Goal: Task Accomplishment & Management: Complete application form

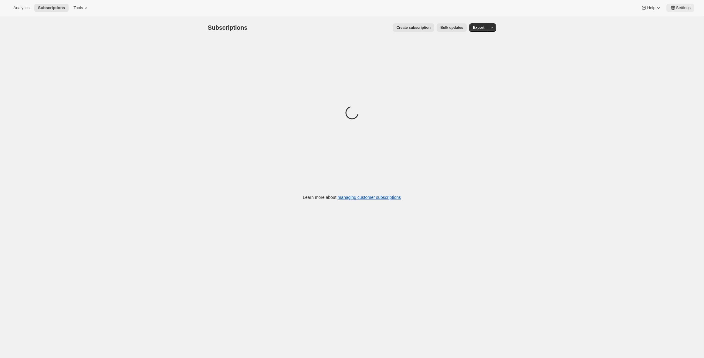
click at [687, 10] on span "Settings" at bounding box center [683, 7] width 15 height 5
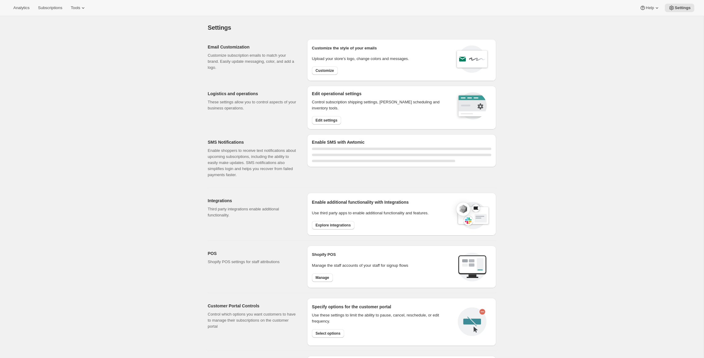
select select "22:00"
select select "09:00"
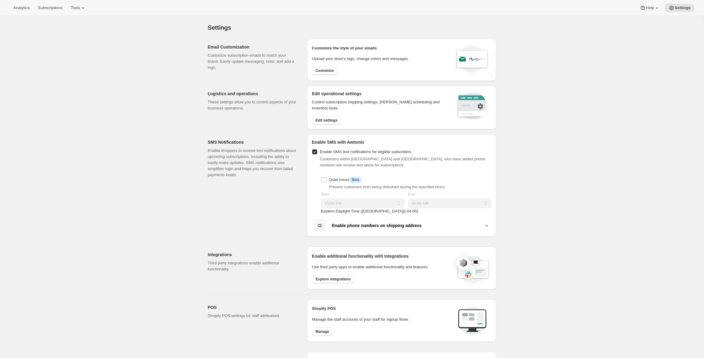
scroll to position [177, 0]
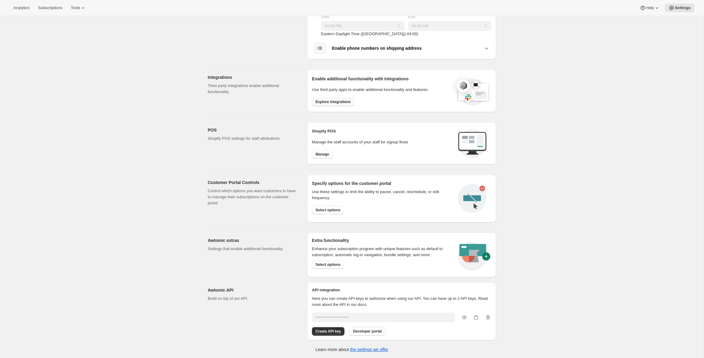
click at [331, 101] on span "Explore integrations" at bounding box center [333, 102] width 35 height 5
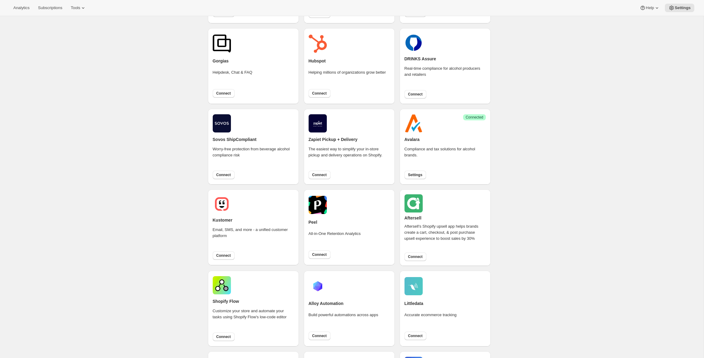
scroll to position [160, 0]
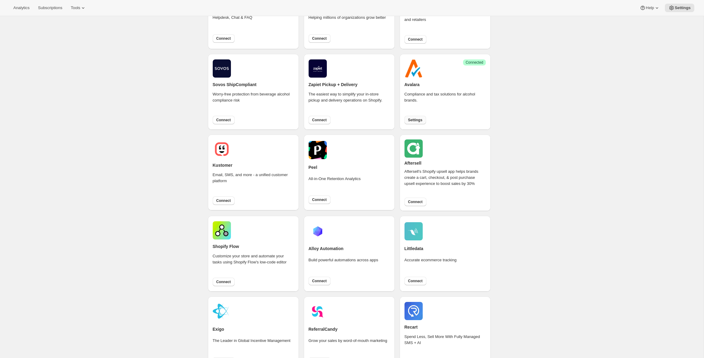
click at [415, 116] on button "Settings" at bounding box center [415, 120] width 22 height 8
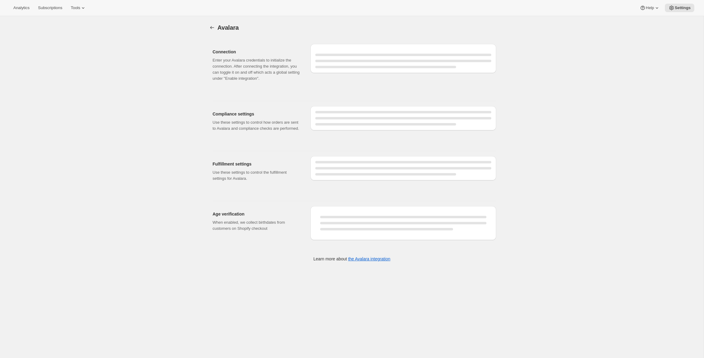
select select "WineCareLogistics"
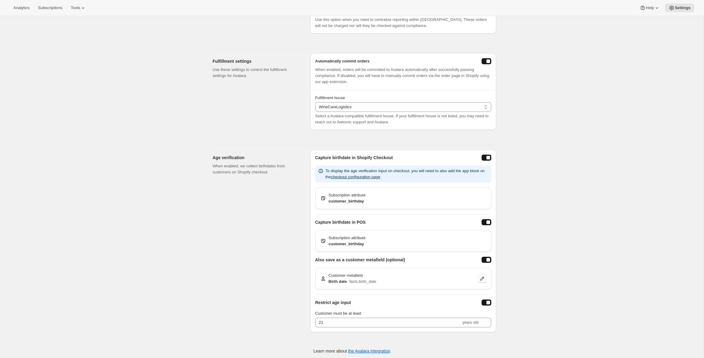
scroll to position [198, 0]
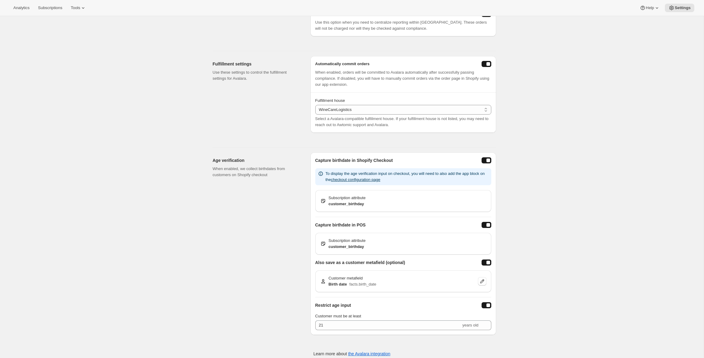
click at [414, 115] on select "Select your external fulfillment house... WineCareLogistics Vinfillment WineCou…" at bounding box center [403, 110] width 176 height 10
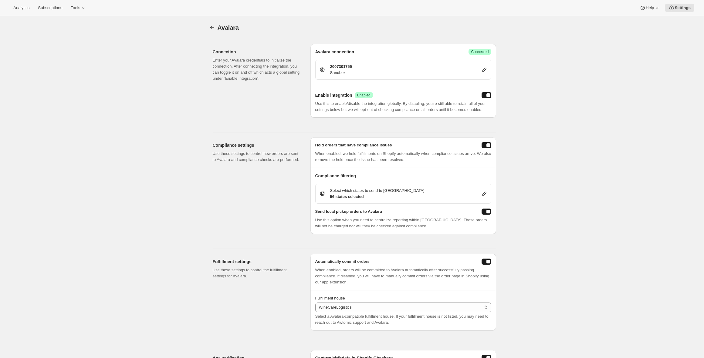
click at [191, 59] on div "Avalara. This page is ready Avalara Connection Enter your Avalara credentials t…" at bounding box center [352, 288] width 704 height 545
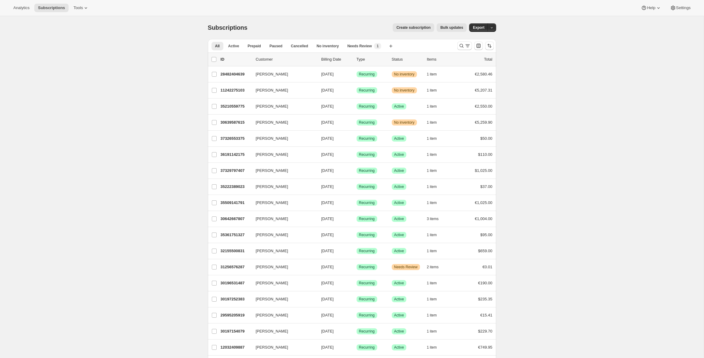
click at [90, 46] on div "Subscriptions. This page is ready Subscriptions Create subscription Bulk update…" at bounding box center [352, 323] width 704 height 615
click at [80, 7] on span "Tools" at bounding box center [77, 7] width 9 height 5
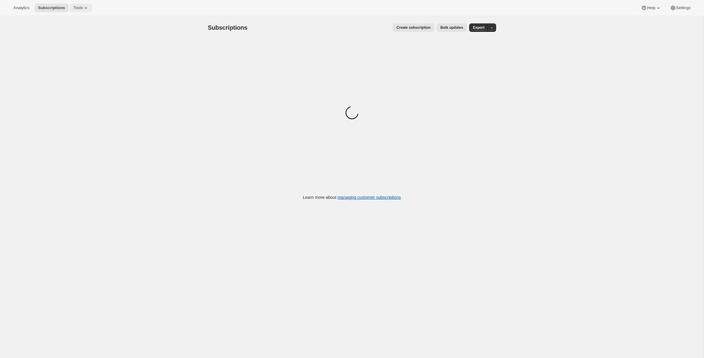
click at [80, 7] on span "Tools" at bounding box center [77, 7] width 9 height 5
click at [86, 93] on span "New" at bounding box center [87, 92] width 7 height 5
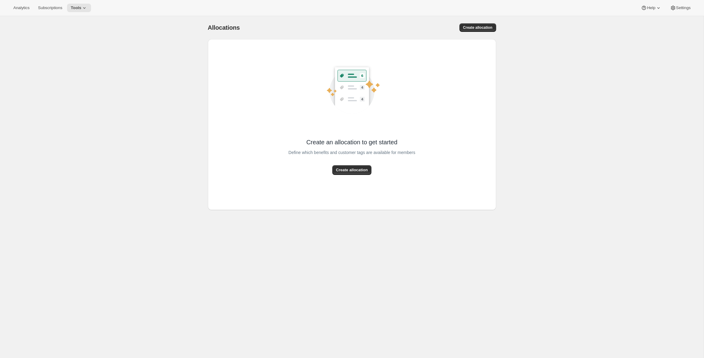
click at [500, 22] on div "[object Object]. This page is ready Allocations Create allocation Create an all…" at bounding box center [352, 113] width 303 height 194
click at [491, 25] on span "Create allocation" at bounding box center [477, 27] width 29 height 5
select select "12:00"
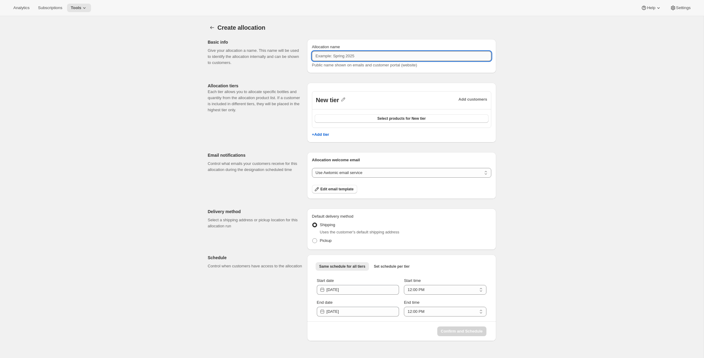
click at [397, 58] on input "Allocation name" at bounding box center [401, 56] width 179 height 10
type input "Allocation Test Cron"
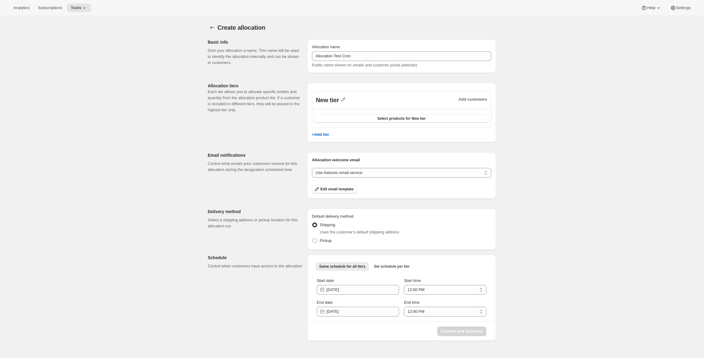
click at [433, 40] on div "Allocation name Allocation Test Cron Public name shown on emails and customer p…" at bounding box center [401, 56] width 189 height 34
click at [342, 101] on icon "button" at bounding box center [343, 99] width 6 height 6
click at [343, 112] on input "New tier" at bounding box center [346, 113] width 58 height 10
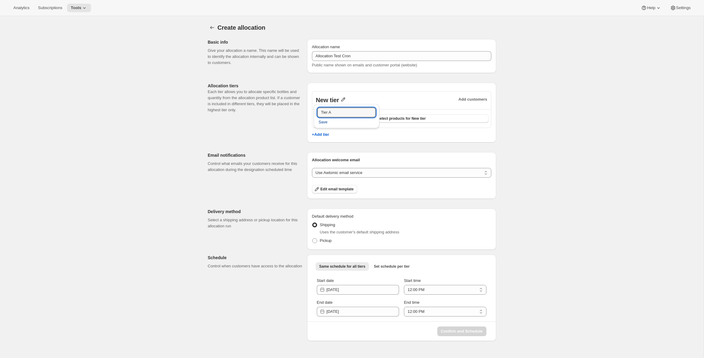
type input "Tier A"
click at [321, 120] on span "Save" at bounding box center [323, 122] width 9 height 6
click at [374, 118] on button "Select products for Tier A" at bounding box center [402, 118] width 174 height 8
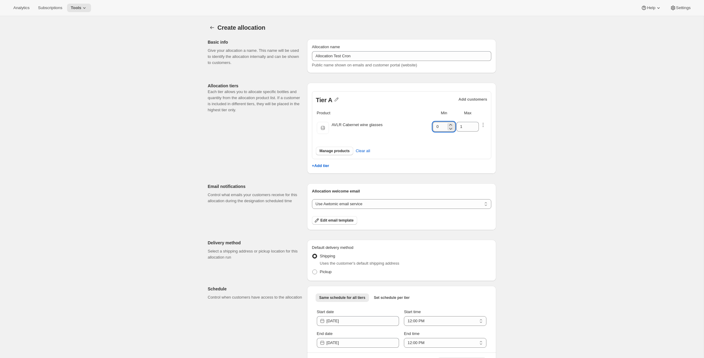
click at [443, 127] on input "0" at bounding box center [439, 127] width 13 height 10
type input "1"
click at [462, 126] on input "1" at bounding box center [462, 127] width 13 height 10
type input "10"
click at [484, 125] on icon "button" at bounding box center [483, 125] width 6 height 6
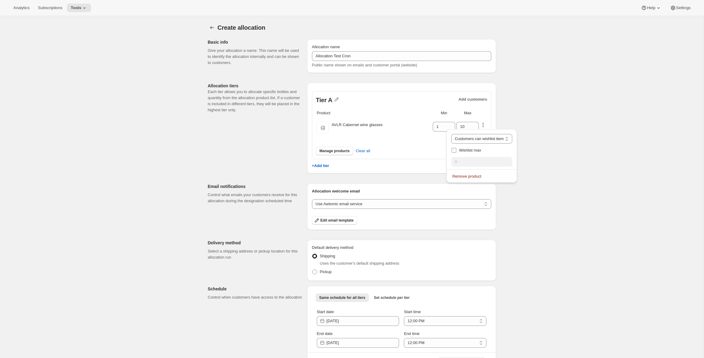
click at [476, 151] on span "Wishlist max" at bounding box center [470, 150] width 22 height 5
click at [456, 151] on input "Wishlist max" at bounding box center [453, 150] width 5 height 5
checkbox input "true"
click at [471, 162] on input "0" at bounding box center [480, 162] width 58 height 10
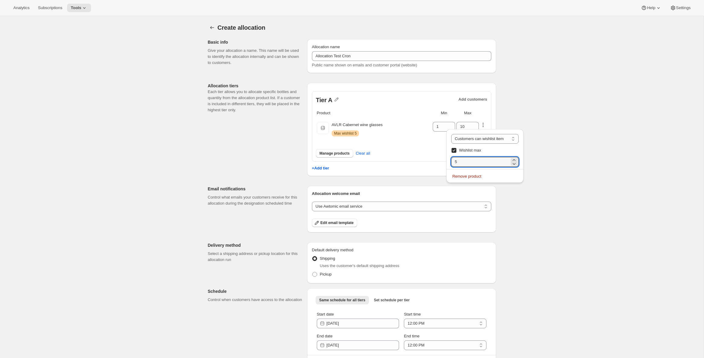
type input "5"
click at [558, 147] on div "Create allocation. This page is ready Create allocation Basic info Give your al…" at bounding box center [352, 198] width 704 height 364
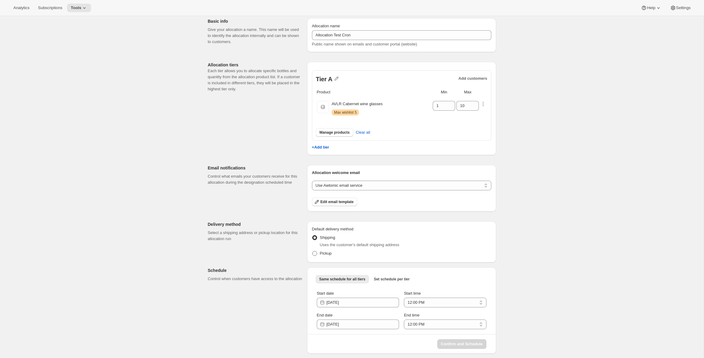
click at [316, 255] on span at bounding box center [314, 253] width 5 height 5
click at [312, 251] on input "Pickup" at bounding box center [312, 251] width 0 height 0
radio input "true"
click at [315, 237] on span at bounding box center [314, 237] width 5 height 5
click at [312, 236] on input "Shipping" at bounding box center [312, 235] width 0 height 0
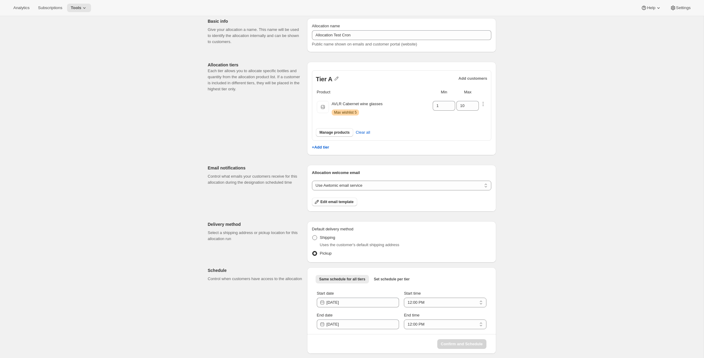
radio input "true"
click at [385, 277] on span "Set schedule per tier" at bounding box center [392, 279] width 36 height 5
select select "12:00"
click at [356, 279] on span "Same schedule for all tiers" at bounding box center [342, 279] width 46 height 5
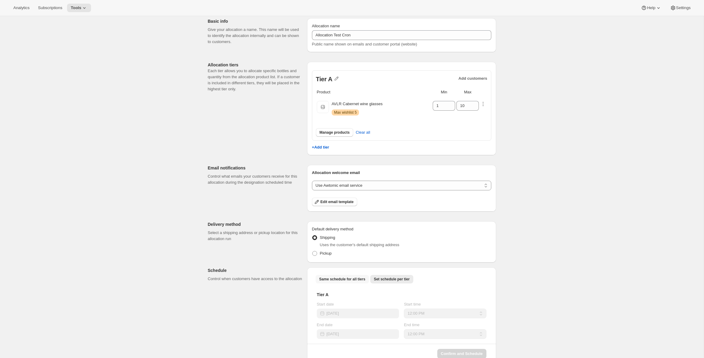
select select "12:00"
click at [387, 280] on span "Set schedule per tier" at bounding box center [392, 279] width 36 height 5
select select "12:00"
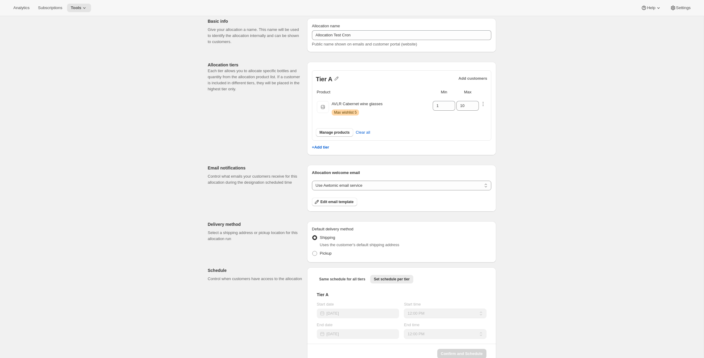
drag, startPoint x: 373, startPoint y: 319, endPoint x: 369, endPoint y: 308, distance: 12.0
click at [373, 319] on div "Start date 2025-09-25 Start time 12:00 AM 1:00 AM 2:00 AM 3:00 AM 4:00 AM 5:00 …" at bounding box center [402, 321] width 170 height 38
click at [360, 278] on span "Same schedule for all tiers" at bounding box center [342, 279] width 46 height 5
select select "12:00"
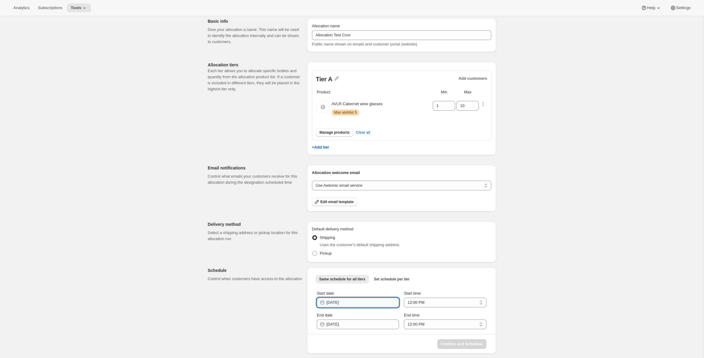
click at [359, 302] on input "2025-09-25" at bounding box center [362, 303] width 73 height 10
click at [359, 267] on span "24" at bounding box center [357, 269] width 5 height 5
click at [348, 302] on input "2025-09-25" at bounding box center [362, 303] width 73 height 10
click at [351, 302] on input "2025-09-25" at bounding box center [362, 303] width 73 height 10
type input "[DATE]"
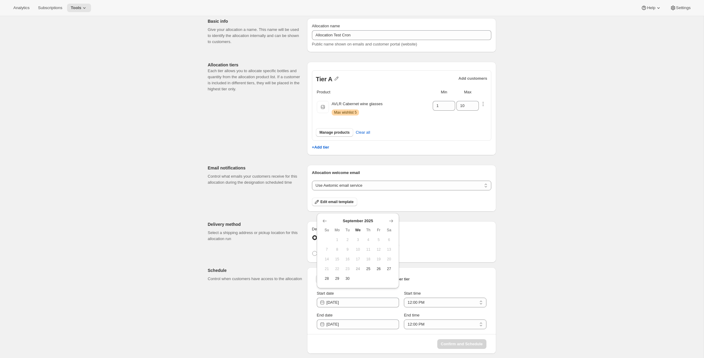
click at [458, 268] on div "Same schedule for all tiers Set schedule per tier More views Same schedule for …" at bounding box center [401, 311] width 189 height 86
click at [439, 301] on select "12:00 AM 1:00 AM 2:00 AM 3:00 AM 4:00 AM 5:00 AM 6:00 AM 7:00 AM 8:00 AM 9:00 A…" at bounding box center [445, 303] width 82 height 10
select select "13:00"
click at [404, 298] on select "12:00 AM 1:00 AM 2:00 AM 3:00 AM 4:00 AM 5:00 AM 6:00 AM 7:00 AM 8:00 AM 9:00 A…" at bounding box center [445, 303] width 82 height 10
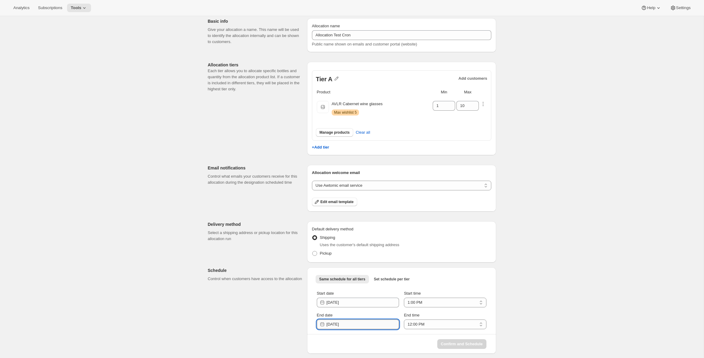
click at [380, 327] on input "2025-09-26" at bounding box center [362, 325] width 73 height 10
click at [336, 323] on input "2025-09-26" at bounding box center [362, 325] width 73 height 10
click at [353, 322] on input "2026-09-26" at bounding box center [362, 325] width 73 height 10
type input "2026-09-26"
click at [441, 339] on div "Confirm and Schedule" at bounding box center [396, 344] width 179 height 10
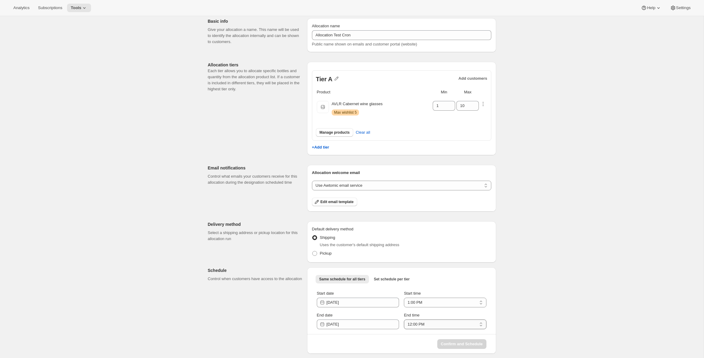
click at [443, 324] on select "12:00 AM 1:00 AM 2:00 AM 3:00 AM 4:00 AM 5:00 AM 6:00 AM 7:00 AM 8:00 AM 9:00 A…" at bounding box center [445, 325] width 82 height 10
click at [454, 343] on div "Confirm and Schedule" at bounding box center [396, 344] width 179 height 10
click at [455, 343] on div "Confirm and Schedule" at bounding box center [396, 344] width 179 height 10
drag, startPoint x: 455, startPoint y: 343, endPoint x: 446, endPoint y: 338, distance: 11.1
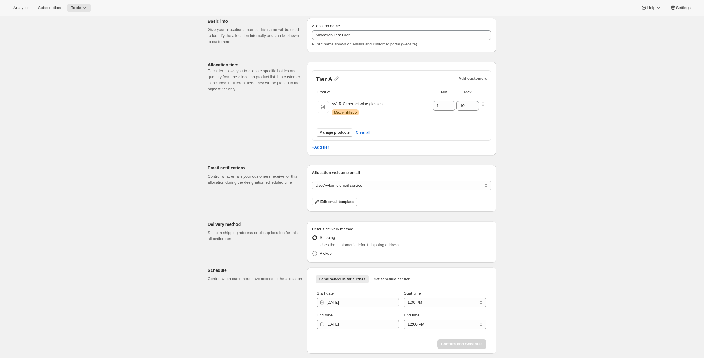
click at [455, 343] on div "Confirm and Schedule" at bounding box center [396, 344] width 179 height 10
click at [340, 292] on div "Start date" at bounding box center [358, 294] width 82 height 6
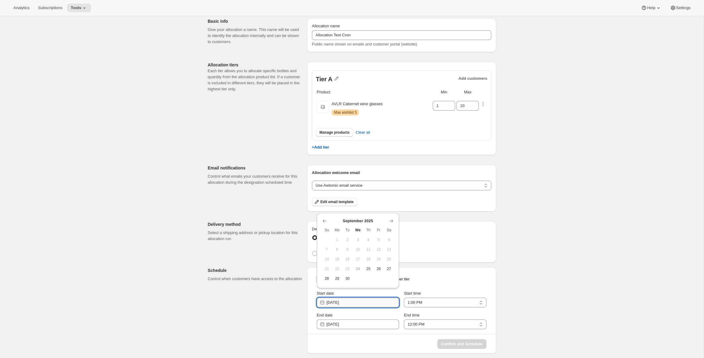
click at [342, 300] on input "[DATE]" at bounding box center [362, 303] width 73 height 10
click at [369, 270] on span "25" at bounding box center [368, 269] width 5 height 5
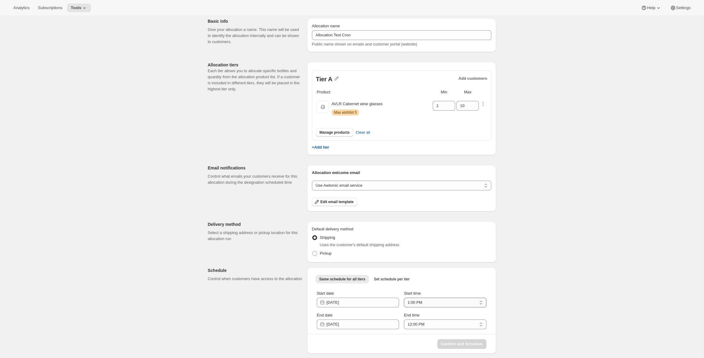
click at [431, 300] on select "12:00 AM 1:00 AM 2:00 AM 3:00 AM 4:00 AM 5:00 AM 6:00 AM 7:00 AM 8:00 AM 9:00 A…" at bounding box center [445, 303] width 82 height 10
click at [460, 339] on div "Confirm and Schedule" at bounding box center [396, 344] width 179 height 10
click at [542, 137] on div "Create allocation. This page is ready Create allocation Basic info Give your al…" at bounding box center [352, 177] width 704 height 364
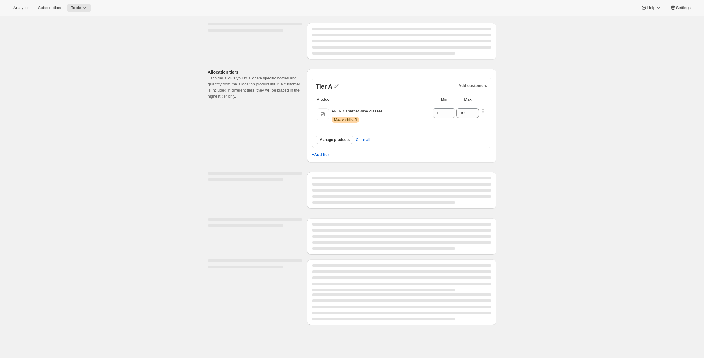
select select "13:00"
select select "12:00"
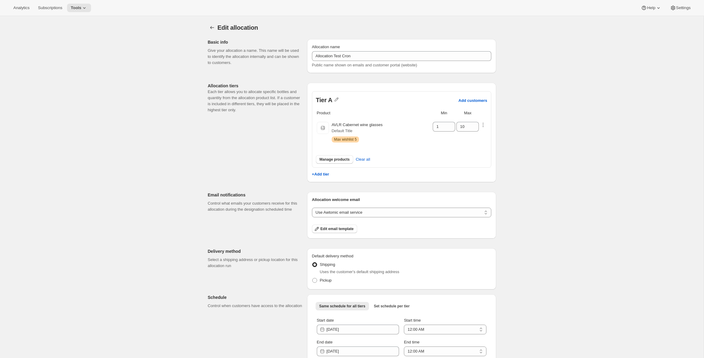
scroll to position [27, 0]
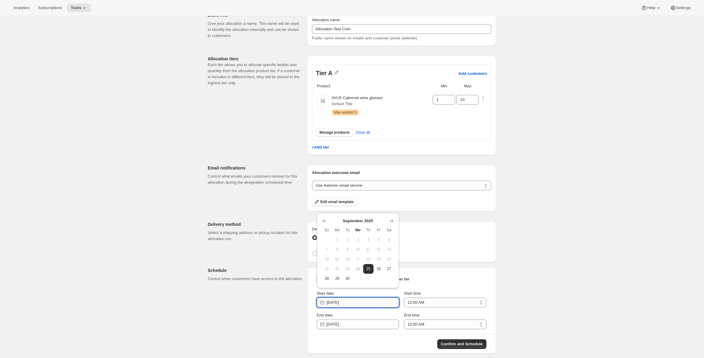
click at [355, 302] on input "2025-09-25" at bounding box center [362, 303] width 73 height 10
type input "[DATE]"
click at [420, 302] on select "12:00 AM 1:00 AM 2:00 AM 3:00 AM 4:00 AM 5:00 AM 6:00 AM 7:00 AM 8:00 AM 9:00 A…" at bounding box center [445, 303] width 82 height 10
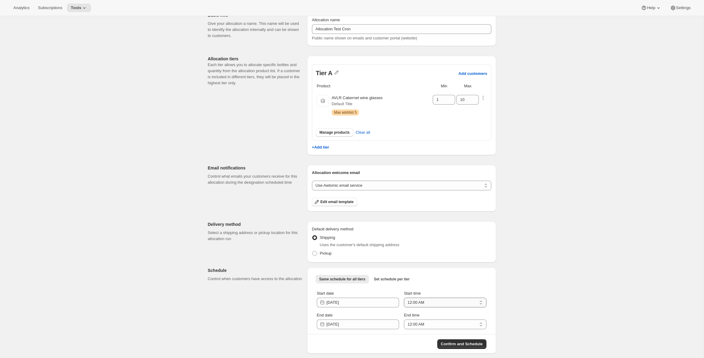
select select "13:00"
click at [404, 298] on select "12:00 AM 1:00 AM 2:00 AM 3:00 AM 4:00 AM 5:00 AM 6:00 AM 7:00 AM 8:00 AM 9:00 A…" at bounding box center [445, 303] width 82 height 10
click at [335, 324] on input "2025-09-26" at bounding box center [362, 325] width 73 height 10
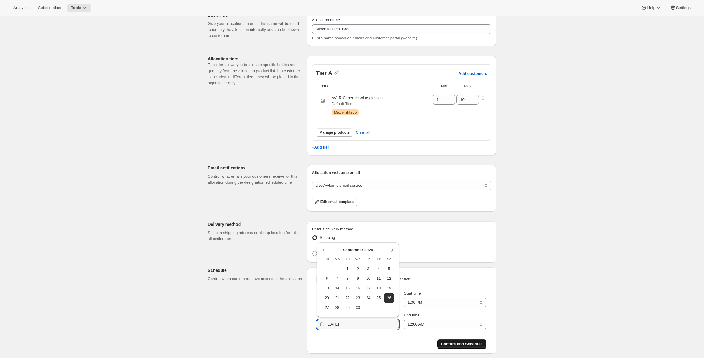
type input "2026-09-26"
click at [450, 343] on span "Confirm and Schedule" at bounding box center [462, 344] width 42 height 6
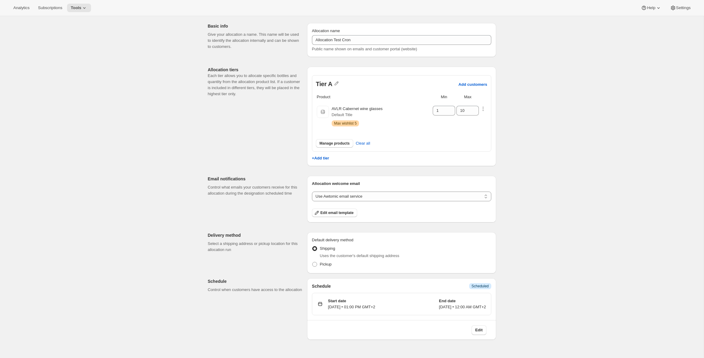
scroll to position [0, 0]
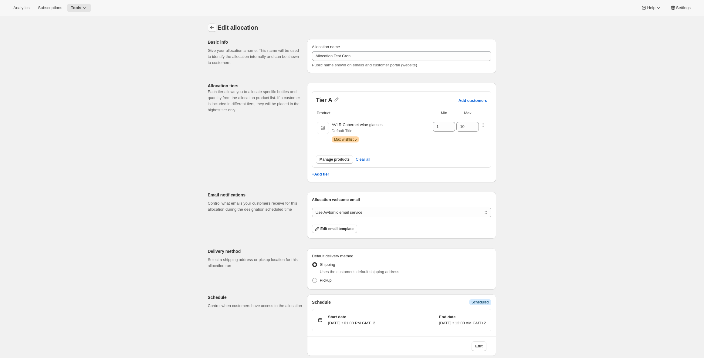
click at [210, 28] on icon "Allocations" at bounding box center [212, 28] width 6 height 6
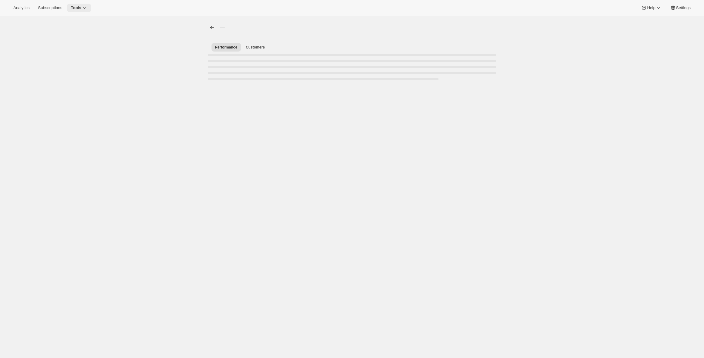
click at [74, 8] on span "Tools" at bounding box center [76, 7] width 11 height 5
click at [73, 93] on div "Allocations Success New" at bounding box center [85, 93] width 54 height 6
click at [284, 54] on div "Allocation Test Cron No customers Info Scheduled Sep 24, 2025 - Sep 26, 2026" at bounding box center [352, 58] width 288 height 13
click at [254, 47] on span "Customers" at bounding box center [255, 47] width 19 height 5
click at [222, 44] on button "Performance" at bounding box center [225, 47] width 29 height 8
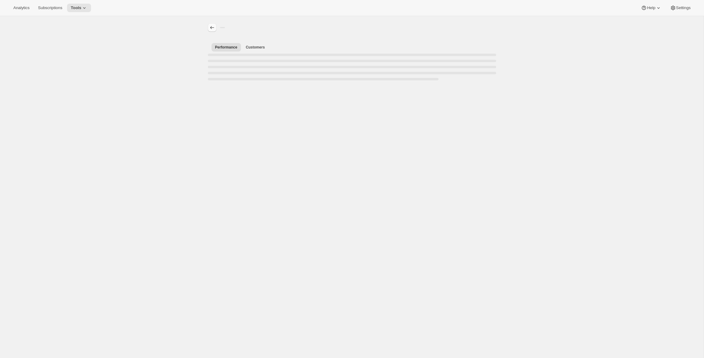
click at [213, 29] on icon "Allocations" at bounding box center [212, 28] width 6 height 6
click at [240, 55] on div "Allocation Test Cron No customers Info Scheduled Sep 24, 2025 - Sep 26, 2026" at bounding box center [352, 58] width 288 height 13
click at [215, 27] on button "Allocations" at bounding box center [212, 27] width 8 height 8
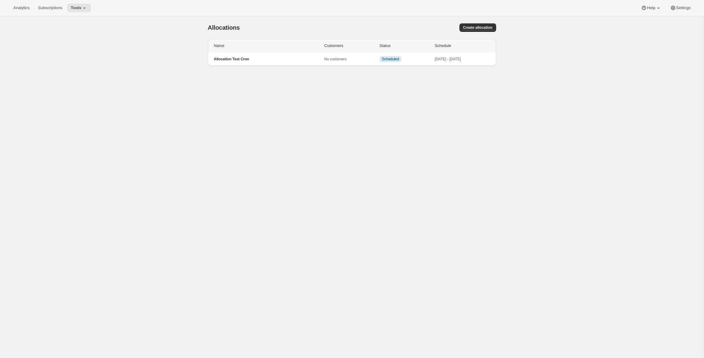
drag, startPoint x: 215, startPoint y: 27, endPoint x: 241, endPoint y: 36, distance: 26.7
click at [224, 27] on span "Allocations" at bounding box center [224, 27] width 32 height 7
click at [280, 57] on p "Allocation Test Cron" at bounding box center [269, 59] width 110 height 5
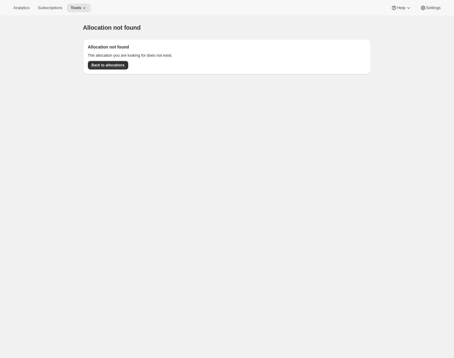
click at [103, 73] on div "Allocation not found. This page is ready Allocation not found Allocation not fo…" at bounding box center [227, 195] width 454 height 358
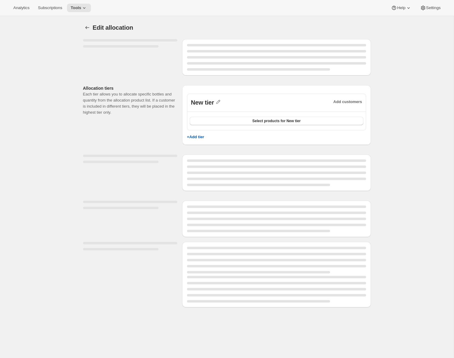
select select "11:00"
select select "22:00"
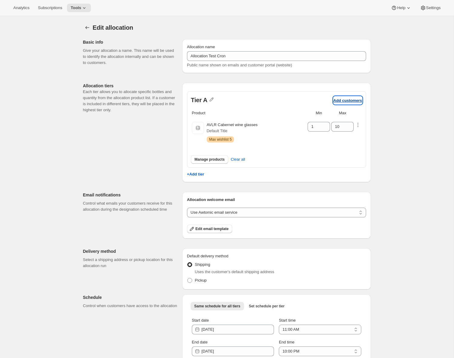
click at [349, 102] on p "Add customers" at bounding box center [348, 100] width 29 height 5
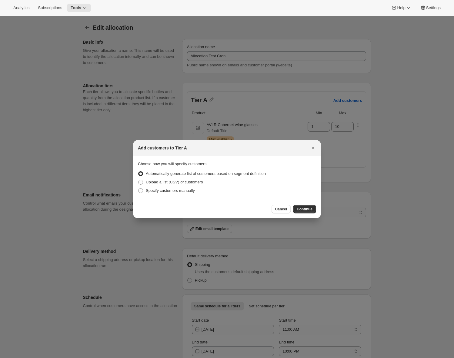
click at [189, 165] on p "Choose how you will specify customers" at bounding box center [227, 164] width 178 height 6
click at [187, 181] on span "Upload a list (CSV) of customers" at bounding box center [174, 182] width 57 height 5
click at [139, 180] on input "Upload a list (CSV) of customers" at bounding box center [138, 180] width 0 height 0
click at [186, 191] on span "Specify customers manually" at bounding box center [170, 190] width 49 height 5
click at [139, 189] on input "Specify customers manually" at bounding box center [138, 188] width 0 height 0
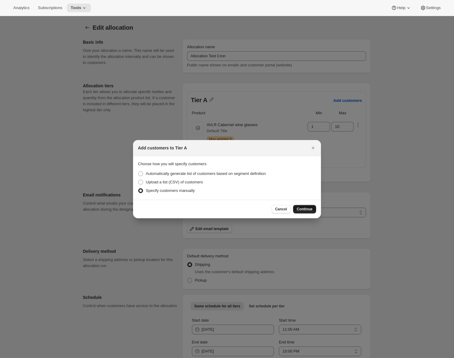
click at [306, 211] on button "Continue" at bounding box center [304, 209] width 23 height 8
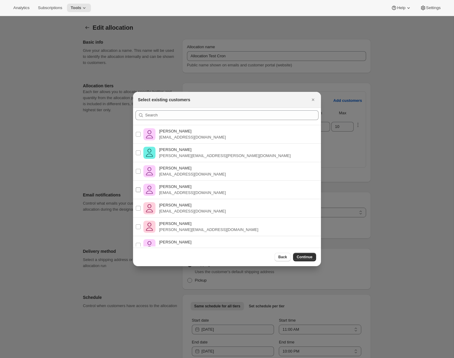
click at [139, 190] on input "montes [EMAIL_ADDRESS][DOMAIN_NAME]" at bounding box center [138, 189] width 5 height 5
checkbox input "true"
click at [303, 258] on span "Continue" at bounding box center [305, 257] width 16 height 5
click at [316, 100] on icon "Close" at bounding box center [313, 100] width 6 height 6
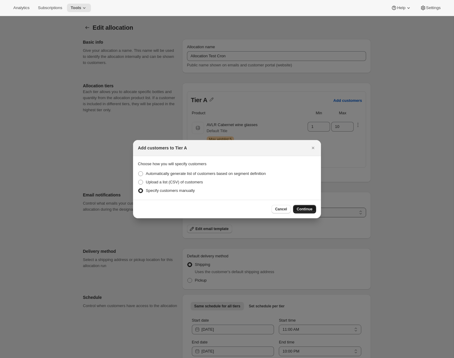
click at [287, 209] on span "Cancel" at bounding box center [281, 209] width 12 height 5
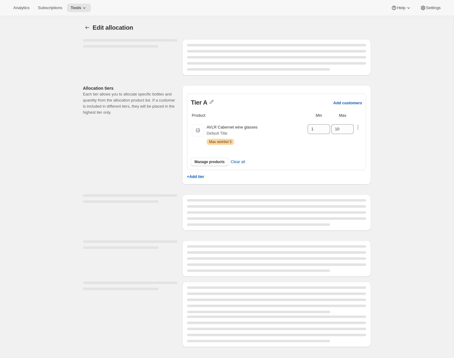
select select "11:00"
select select "22:00"
